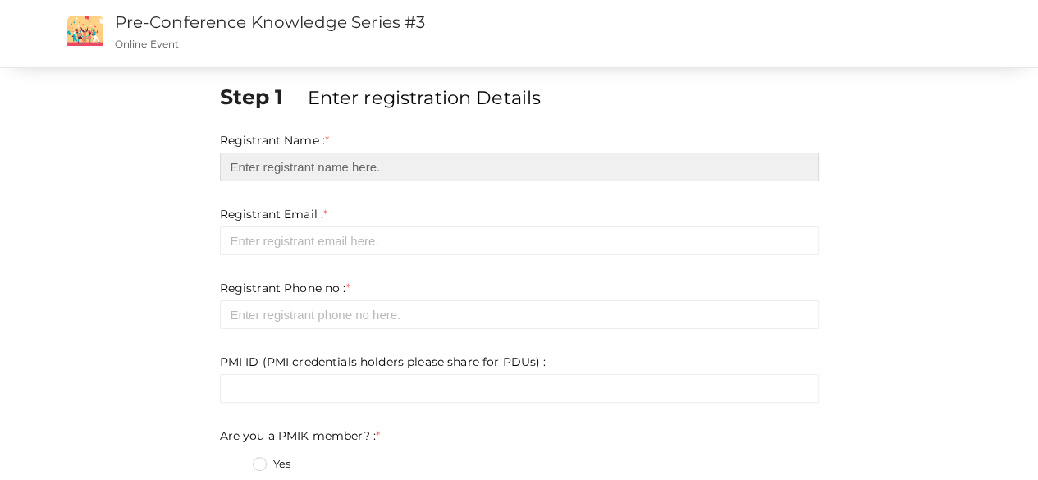
click at [370, 167] on input "text" at bounding box center [519, 167] width 599 height 29
type input "[PERSON_NAME]"
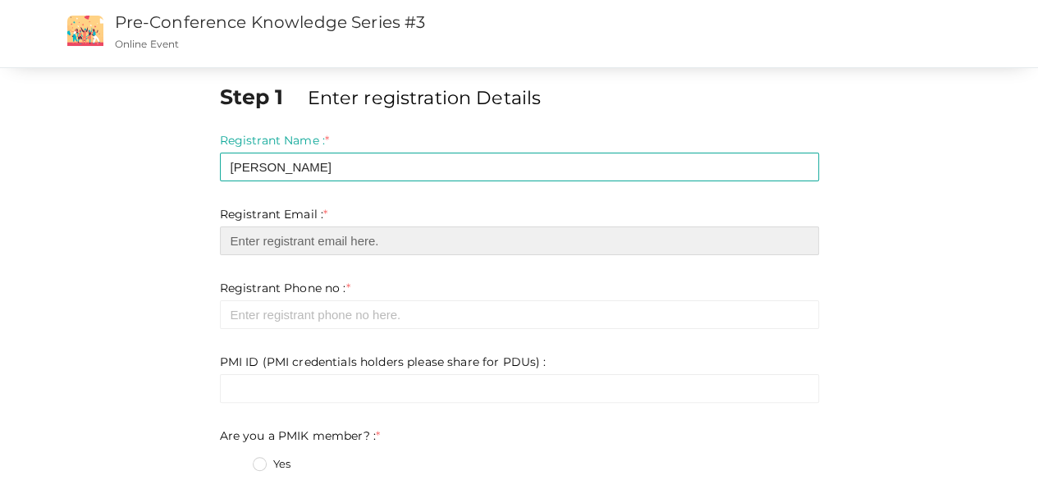
click at [267, 247] on input "email" at bounding box center [519, 240] width 599 height 29
type input "[EMAIL_ADDRESS][DOMAIN_NAME]"
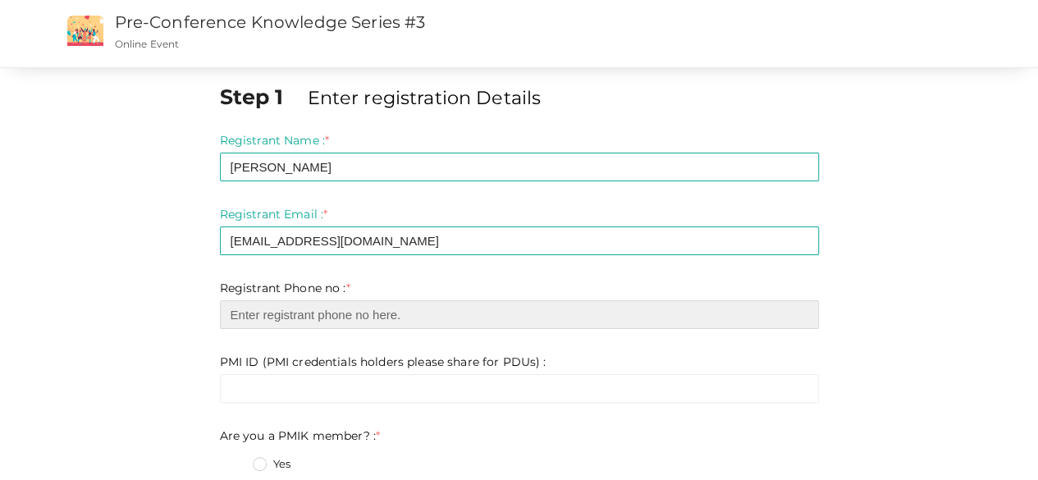
click at [296, 317] on input "number" at bounding box center [519, 314] width 599 height 29
click at [322, 310] on input "number" at bounding box center [519, 314] width 599 height 29
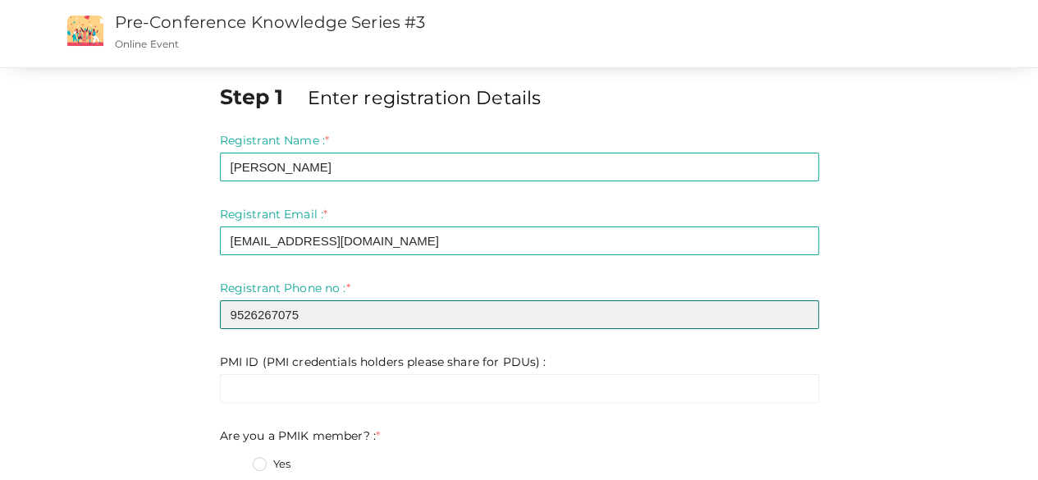
type input "9526267075"
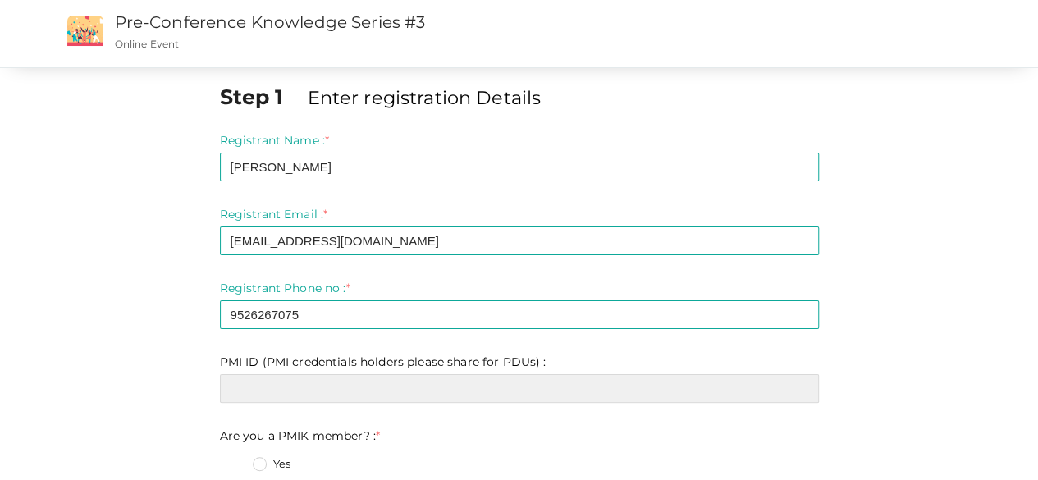
click at [471, 395] on input "text" at bounding box center [519, 388] width 599 height 29
paste input "2609995"
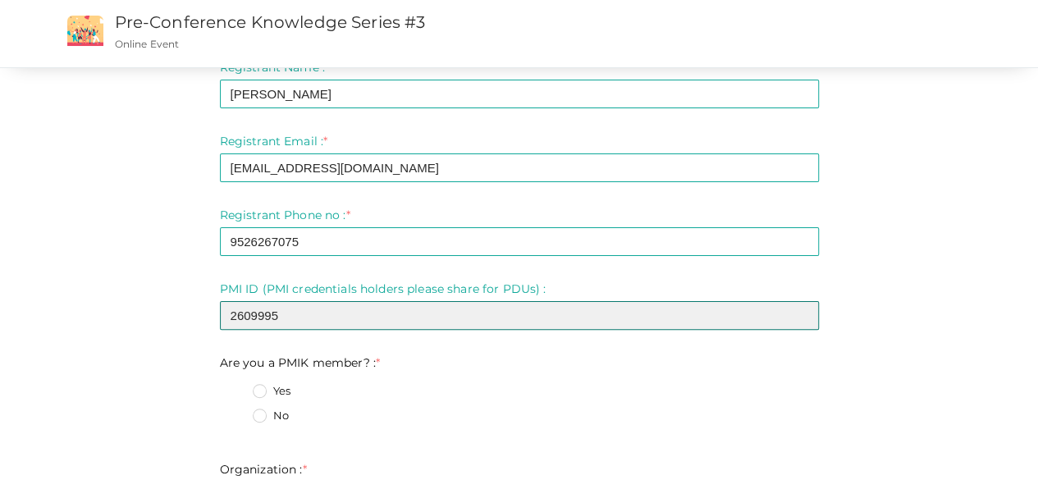
scroll to position [164, 0]
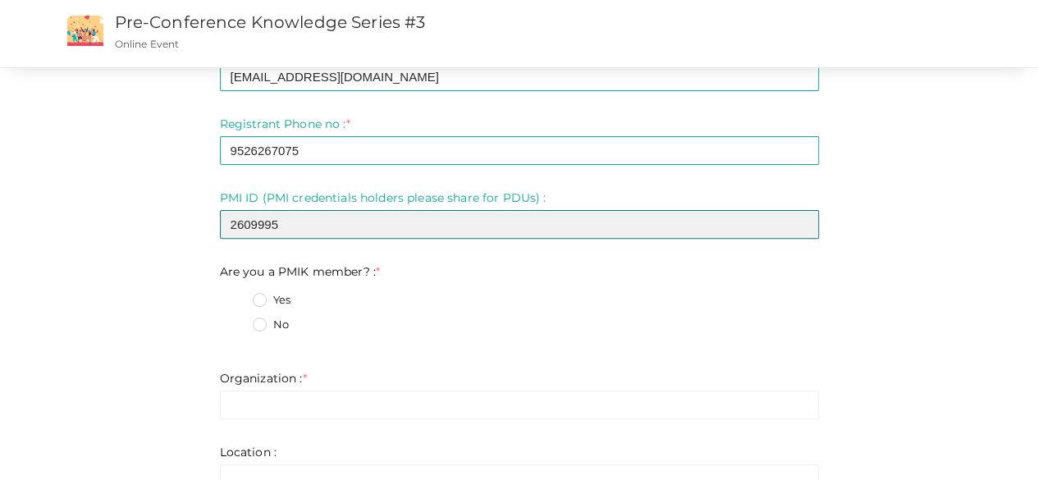
type input "2609995"
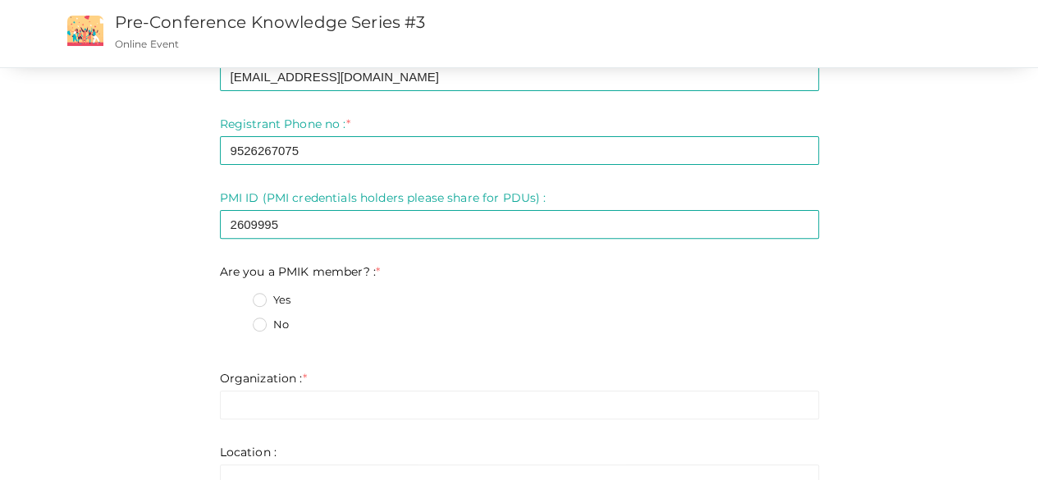
click at [259, 299] on label "Yes" at bounding box center [272, 300] width 38 height 16
click at [236, 295] on member\?\+0 "Yes" at bounding box center [236, 295] width 0 height 0
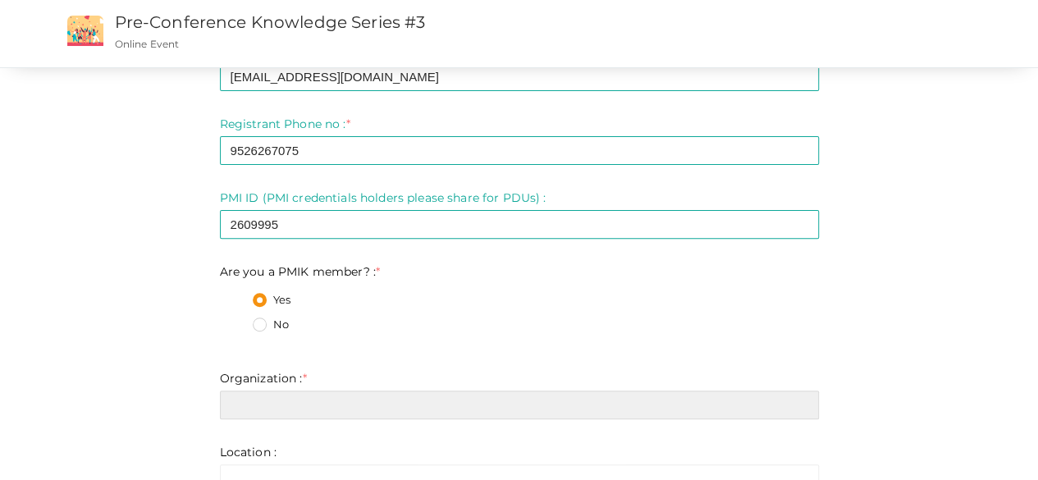
click at [302, 414] on input "text" at bounding box center [519, 405] width 599 height 29
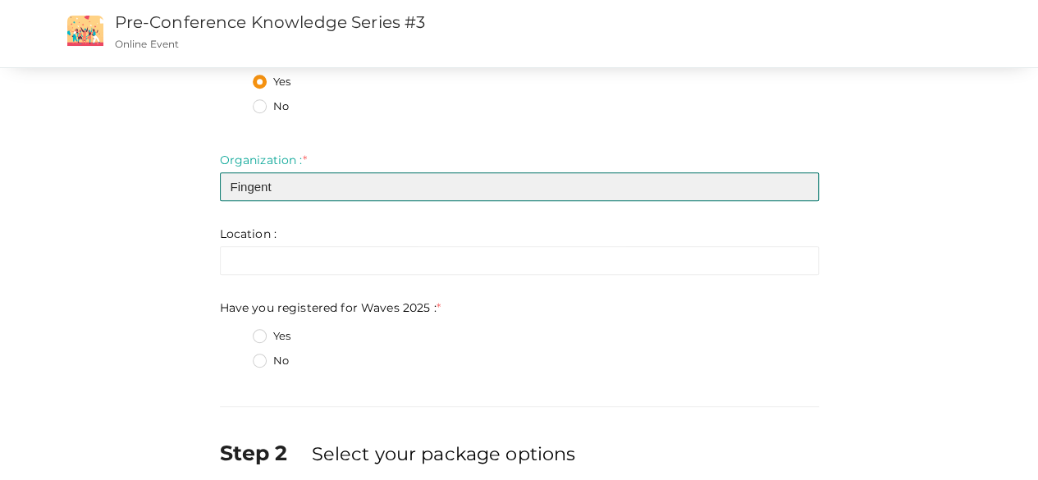
scroll to position [410, 0]
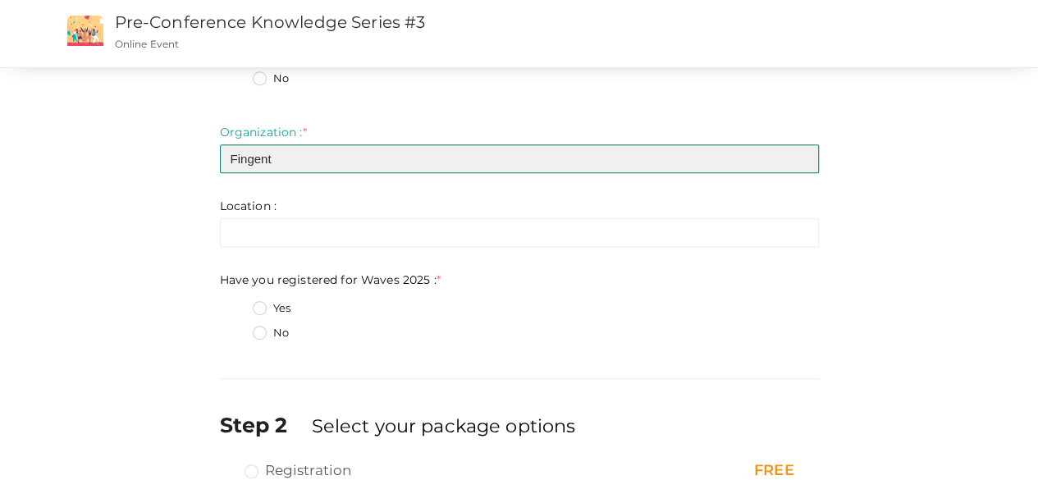
type input "Fingent"
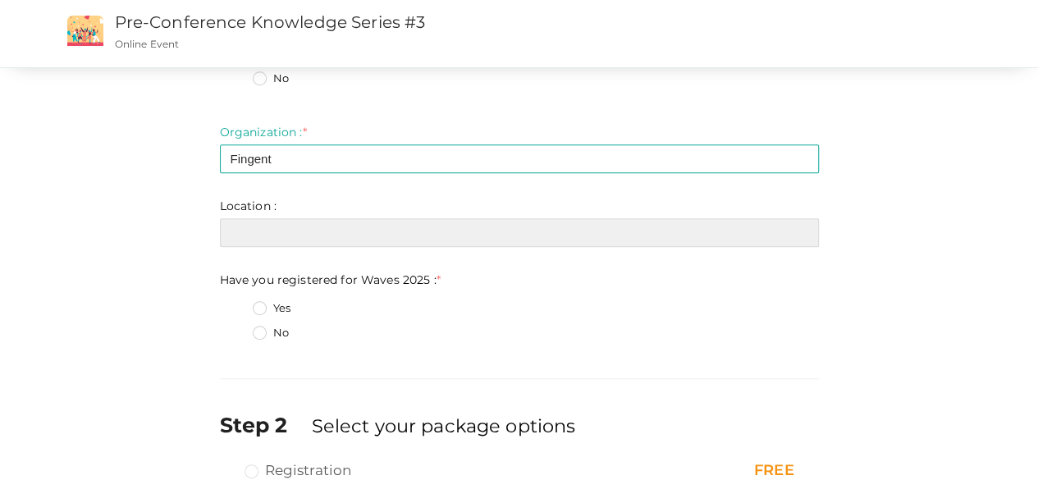
click at [309, 244] on input "text" at bounding box center [519, 232] width 599 height 29
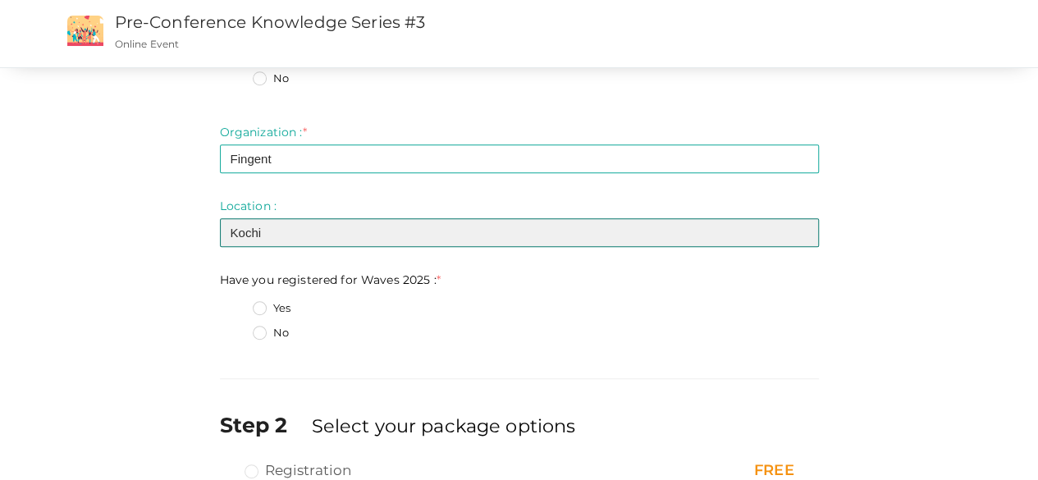
type input "Kochi"
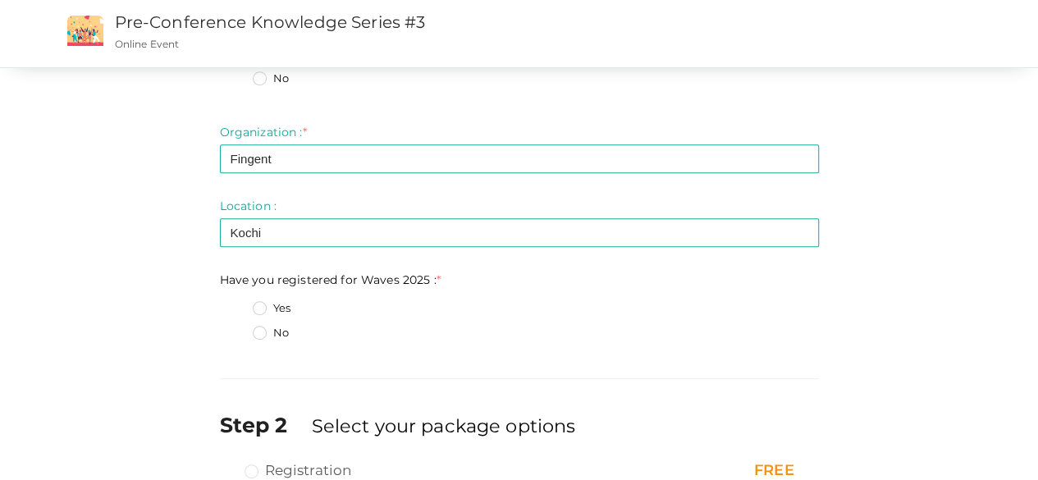
click at [256, 309] on label "Yes" at bounding box center [272, 308] width 38 height 16
click at [236, 304] on 2025\+0 "Yes" at bounding box center [236, 304] width 0 height 0
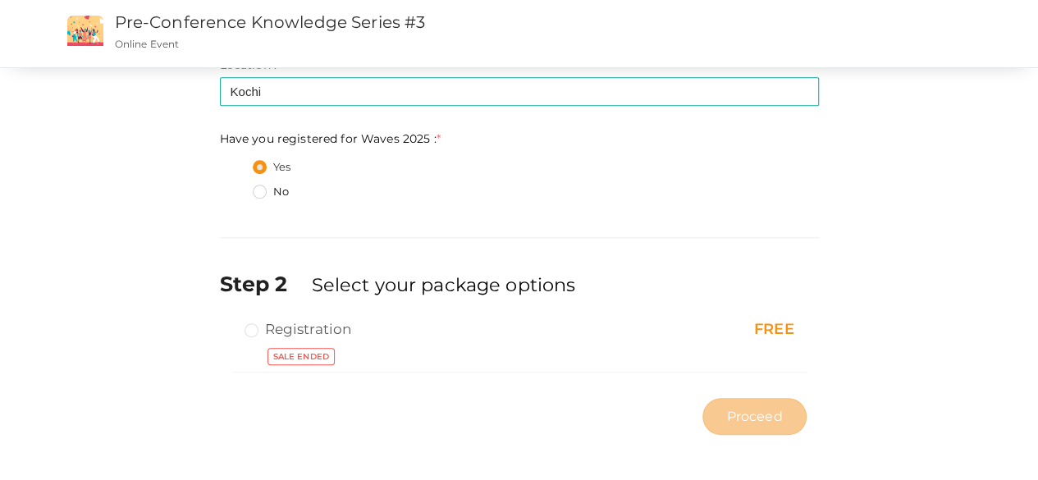
scroll to position [552, 0]
click at [253, 328] on label "Registration" at bounding box center [298, 328] width 107 height 20
click at [259, 329] on label "Registration" at bounding box center [298, 328] width 107 height 20
click at [286, 355] on span "Sale Ended" at bounding box center [300, 355] width 67 height 17
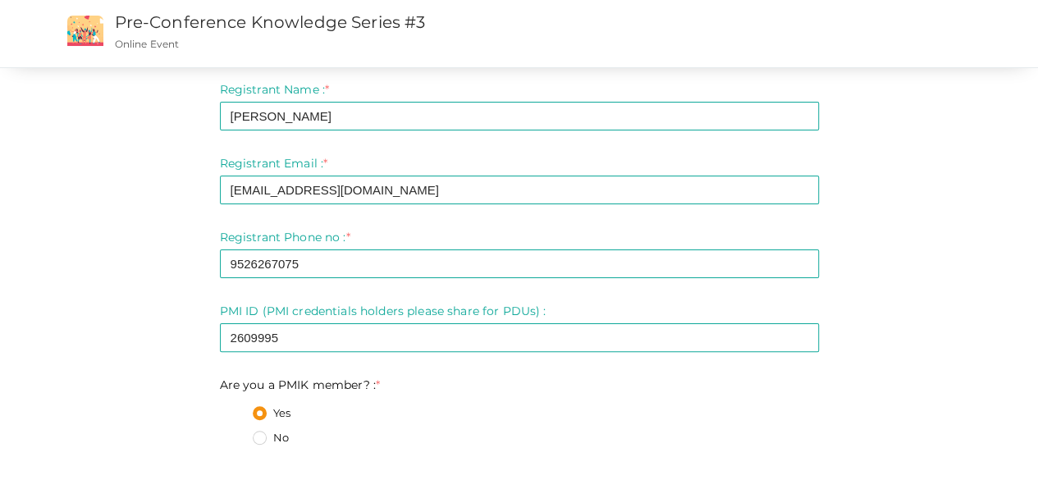
scroll to position [0, 0]
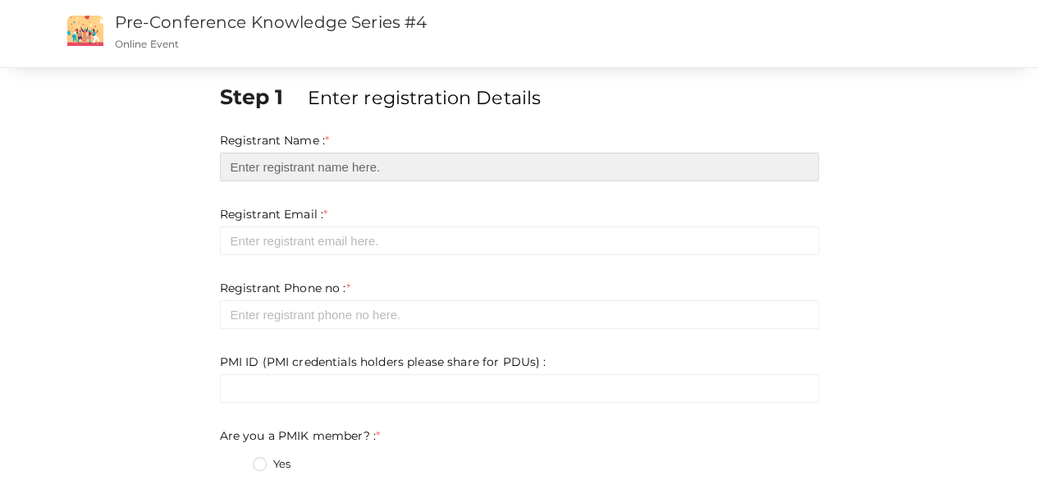
click at [361, 161] on input "text" at bounding box center [519, 167] width 599 height 29
type input "[PERSON_NAME]"
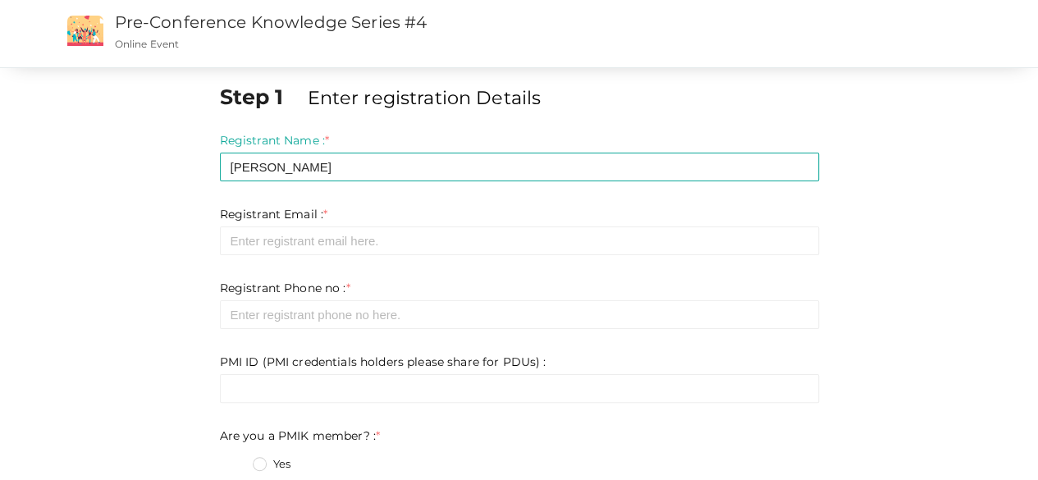
click at [320, 258] on form "Registrant Name : * [PERSON_NAME] Required. Invalid email Invalid phone number …" at bounding box center [519, 431] width 599 height 599
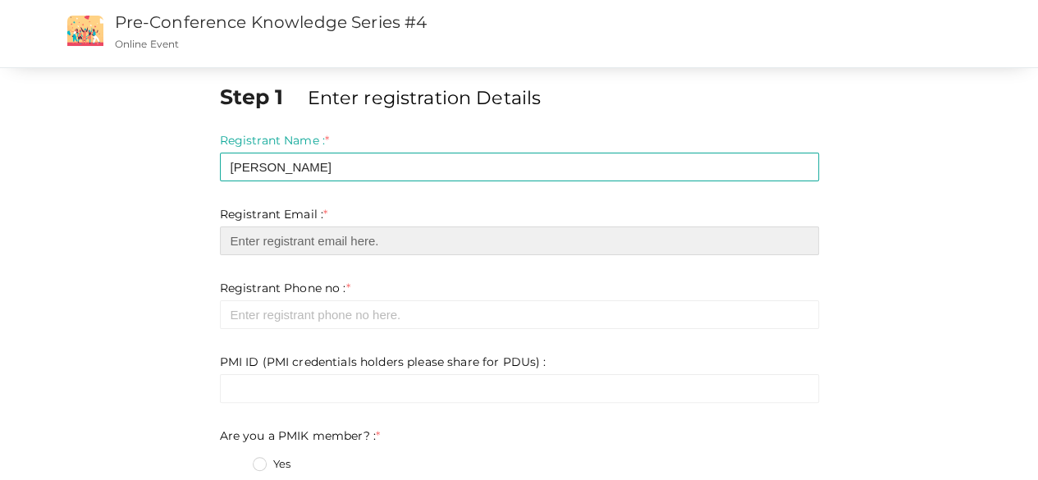
click at [334, 238] on input "email" at bounding box center [519, 240] width 599 height 29
type input "[EMAIL_ADDRESS][DOMAIN_NAME]"
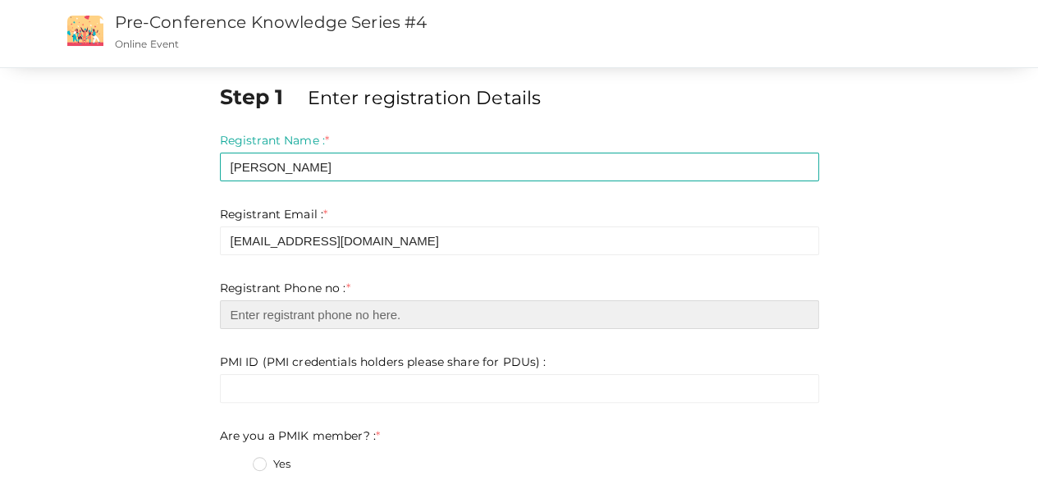
click at [314, 318] on input "number" at bounding box center [519, 314] width 599 height 29
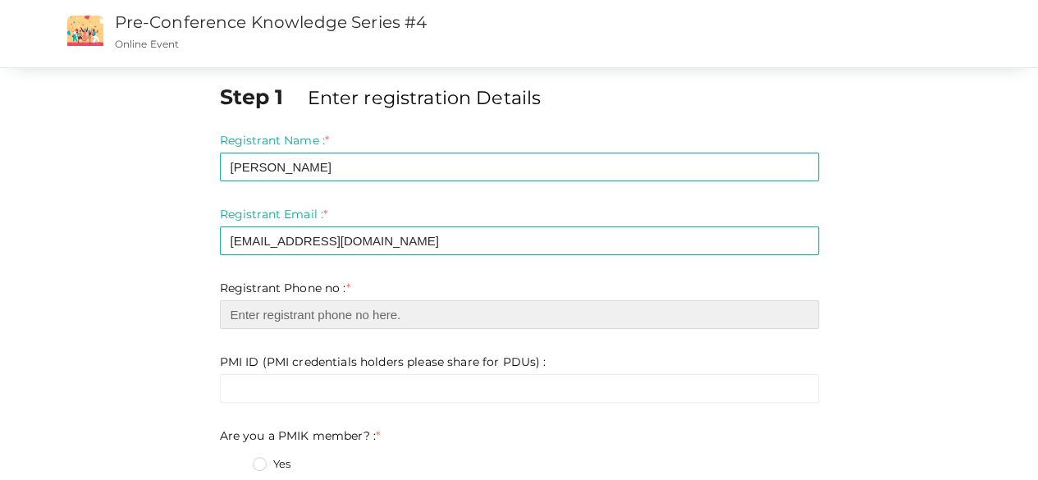
click at [318, 313] on input "number" at bounding box center [519, 314] width 599 height 29
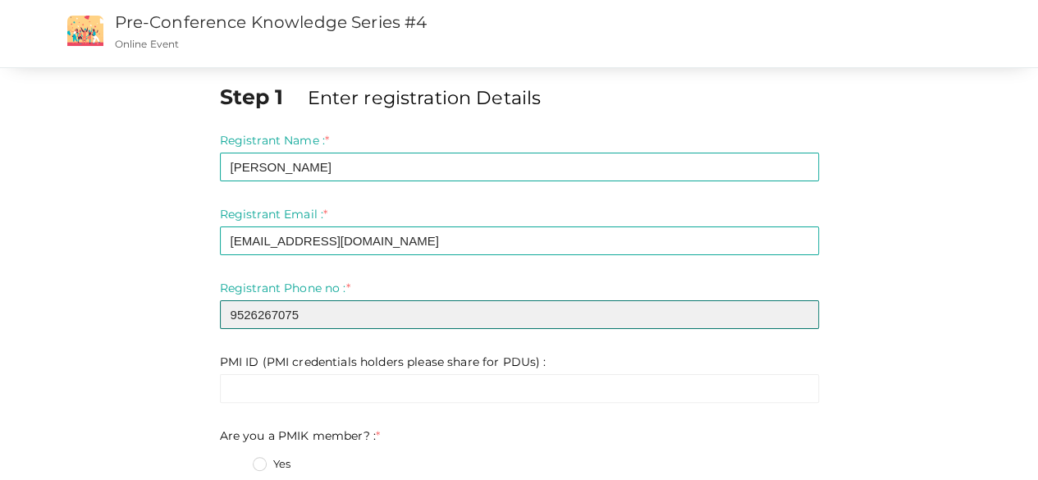
type input "9526267075"
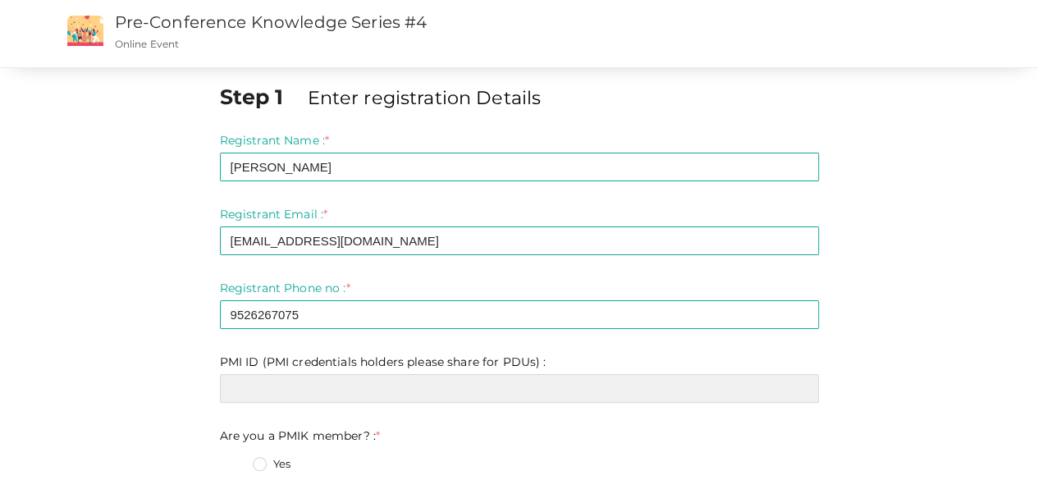
click at [475, 377] on input "text" at bounding box center [519, 388] width 599 height 29
paste input "2609995"
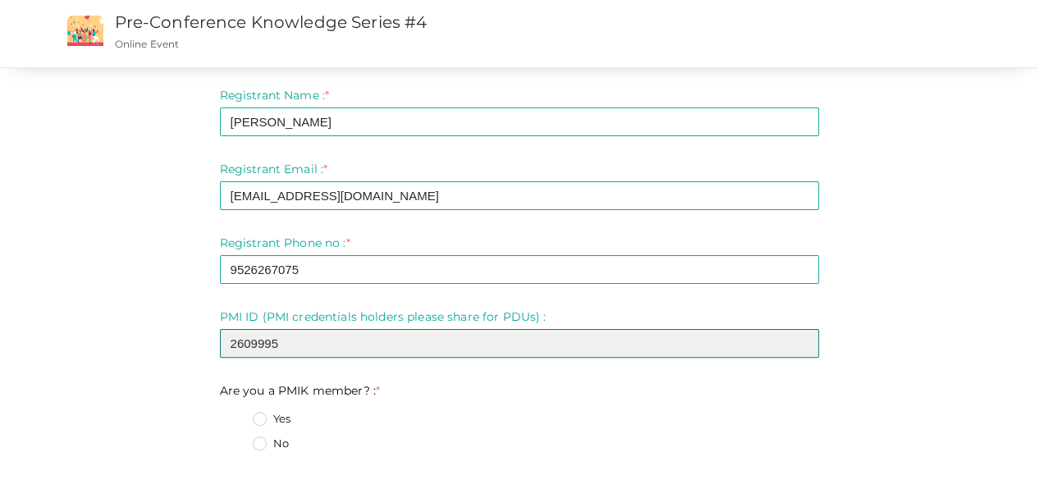
scroll to position [82, 0]
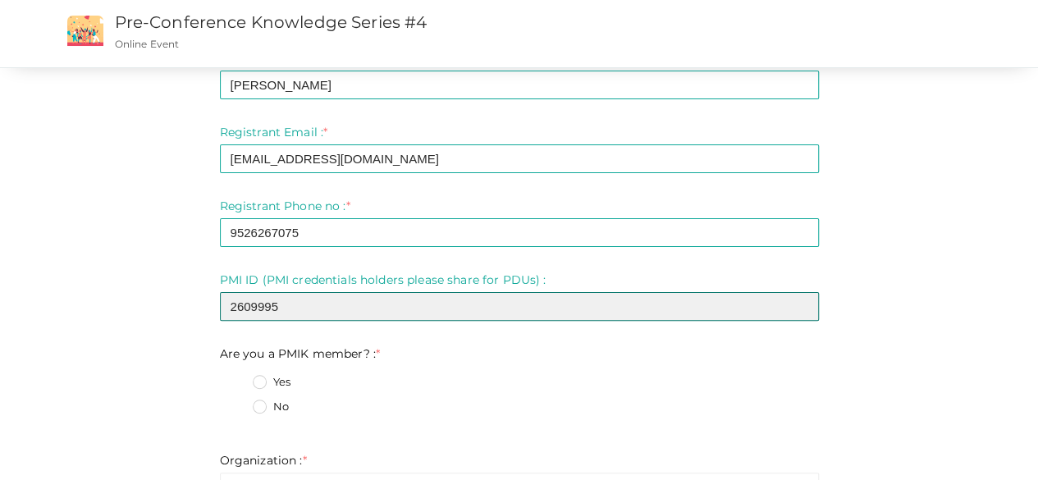
type input "2609995"
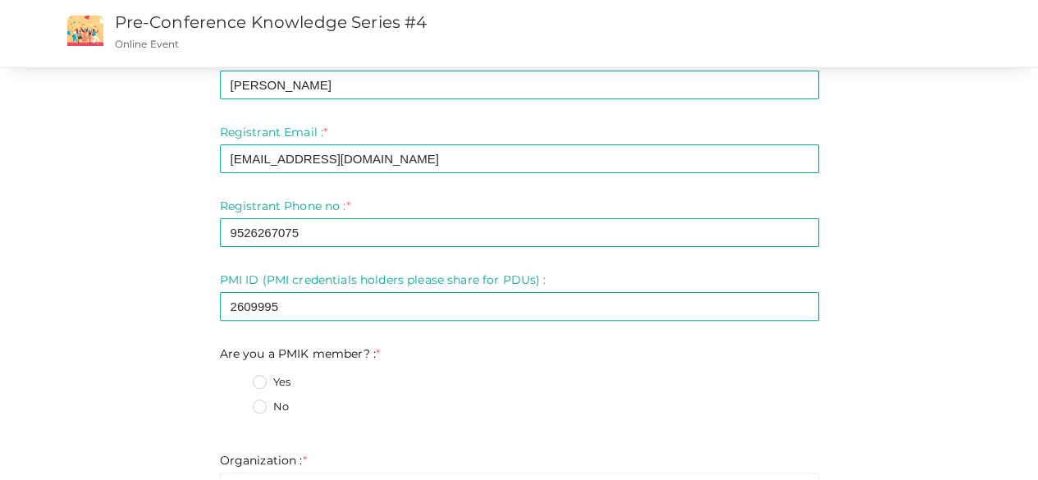
click at [257, 382] on label "Yes" at bounding box center [272, 382] width 38 height 16
click at [236, 377] on member\?\+0 "Yes" at bounding box center [236, 377] width 0 height 0
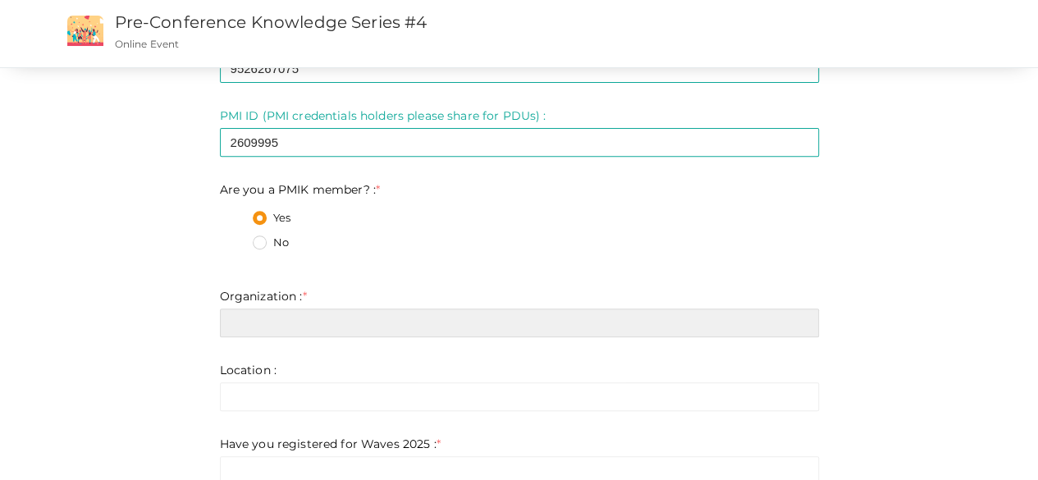
click at [277, 322] on input "text" at bounding box center [519, 323] width 599 height 29
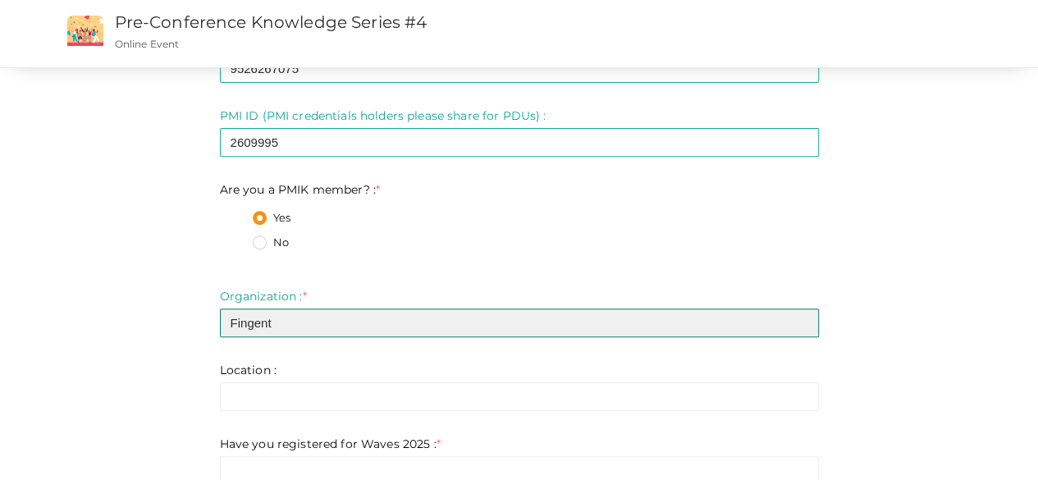
type input "Fingent"
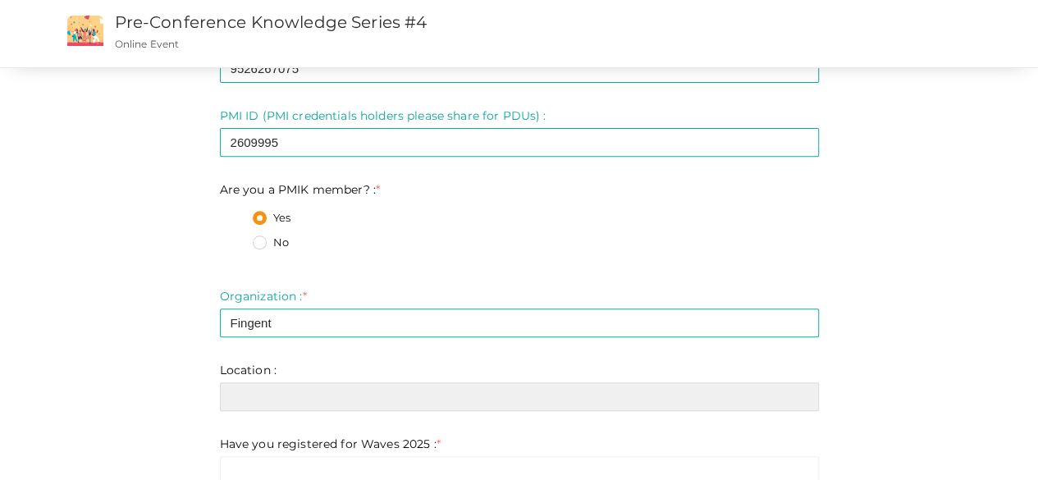
click at [368, 403] on input "text" at bounding box center [519, 396] width 599 height 29
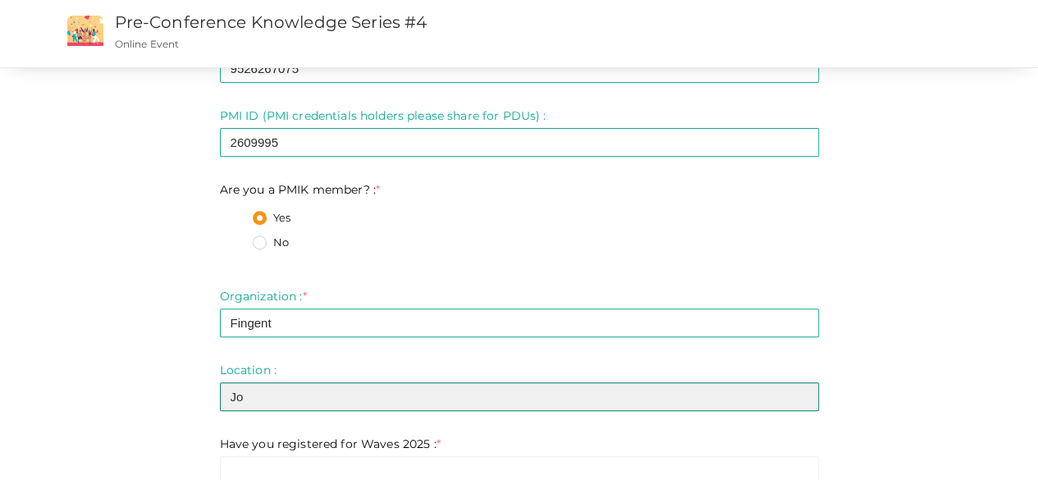
type input "J"
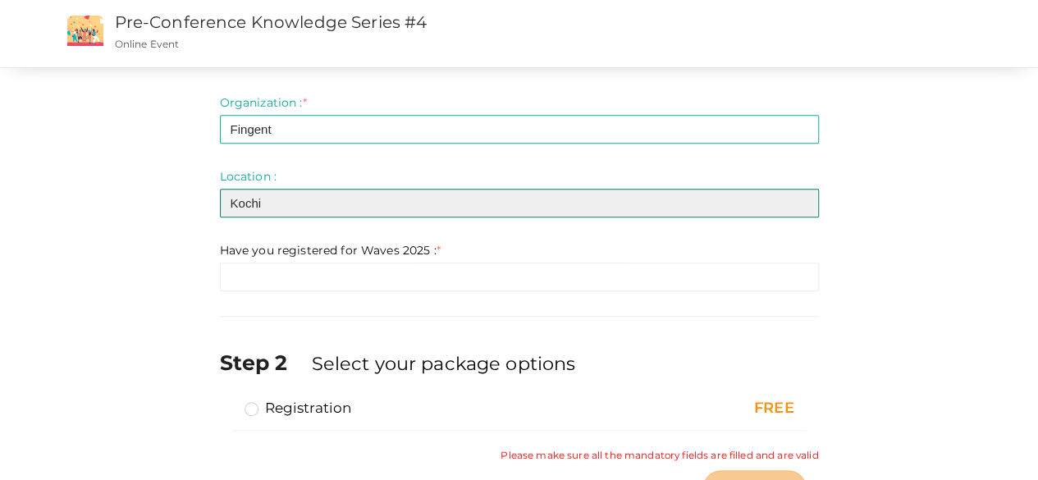
scroll to position [514, 0]
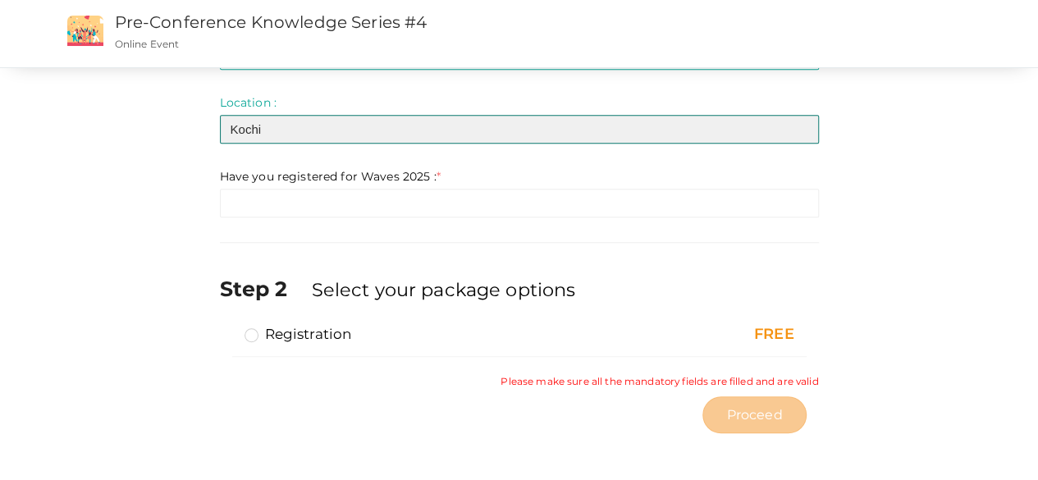
type input "Kochi"
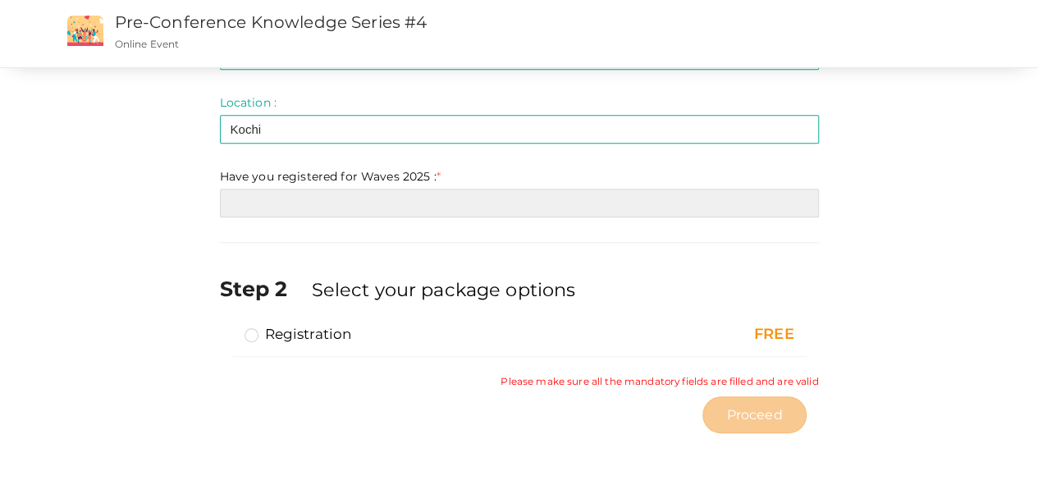
click at [383, 200] on input "text" at bounding box center [519, 203] width 599 height 29
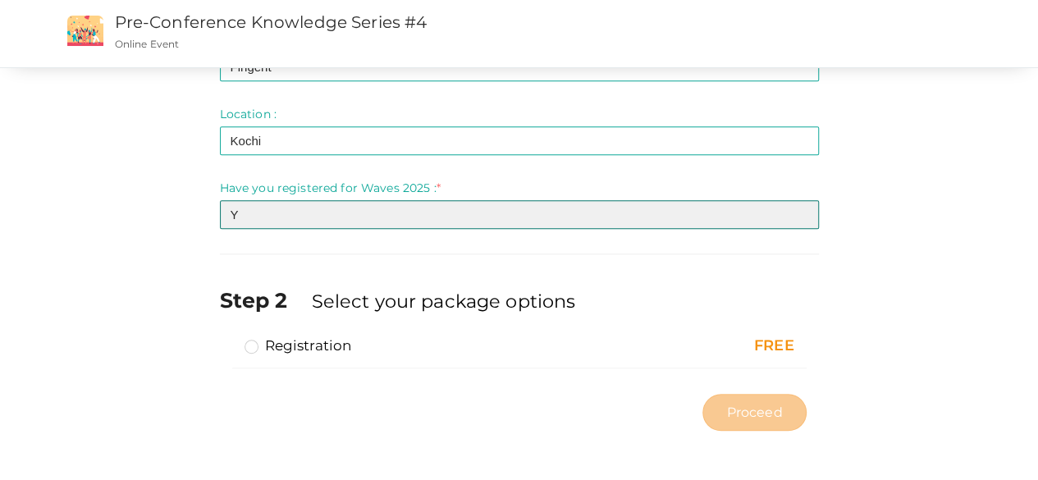
scroll to position [500, 0]
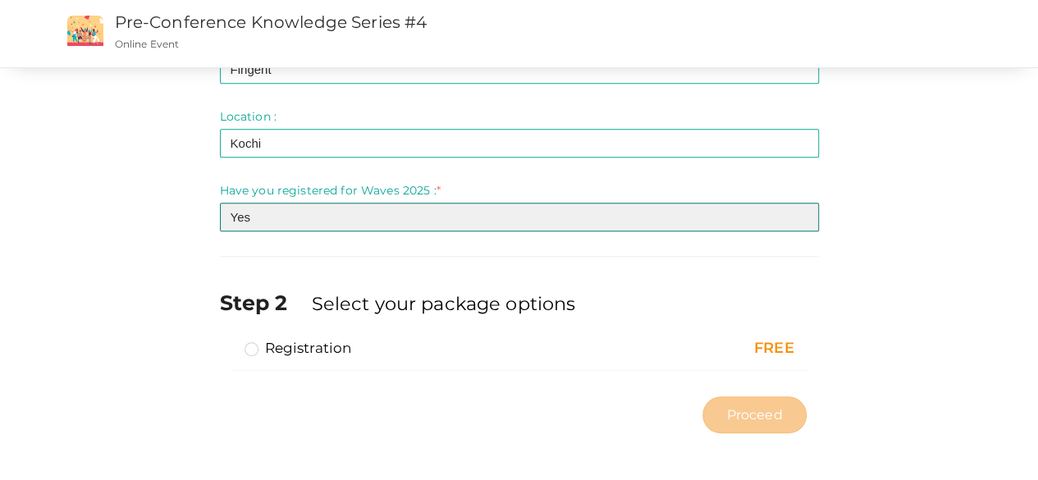
type input "Yes"
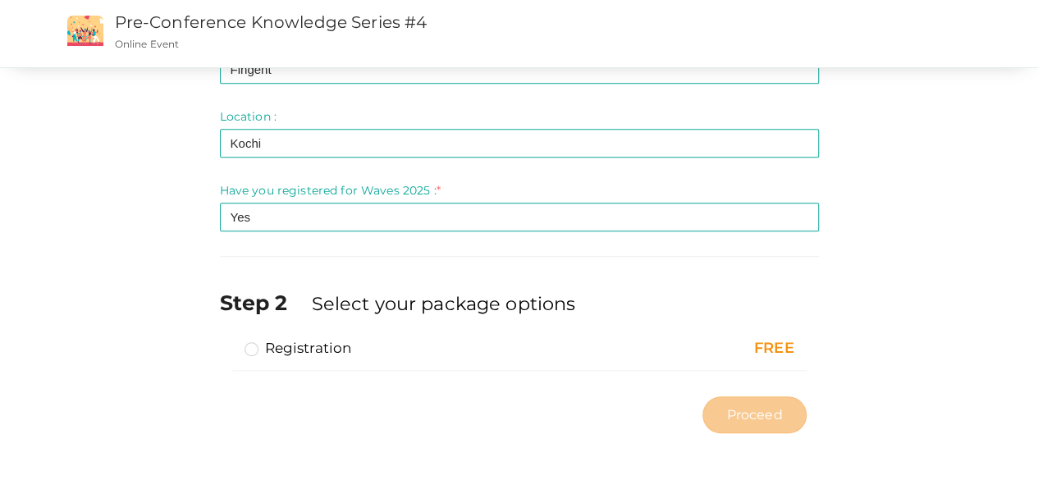
click at [254, 350] on label "Registration" at bounding box center [298, 348] width 107 height 20
click at [228, 341] on input "Registration" at bounding box center [228, 341] width 0 height 0
click at [772, 418] on span "Proceed" at bounding box center [754, 414] width 56 height 19
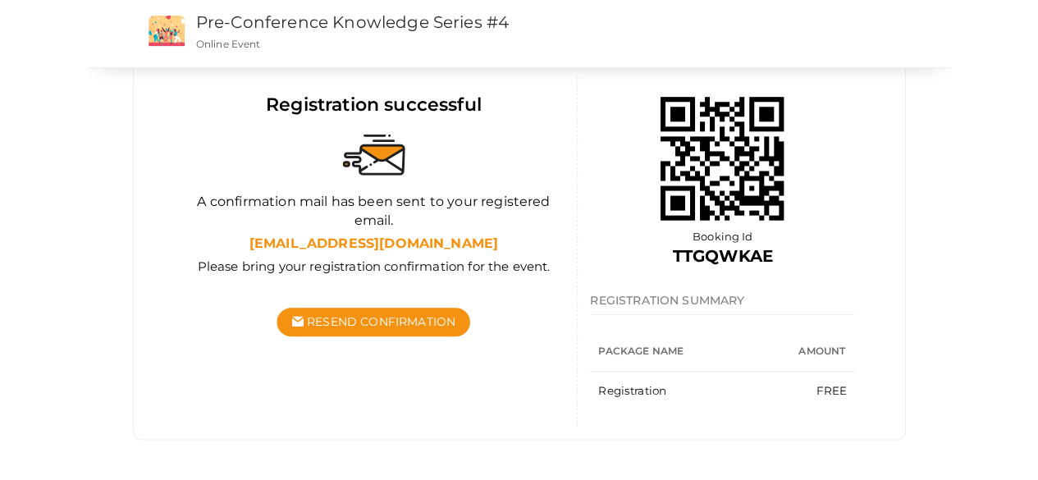
scroll to position [151, 0]
